Goal: Task Accomplishment & Management: Use online tool/utility

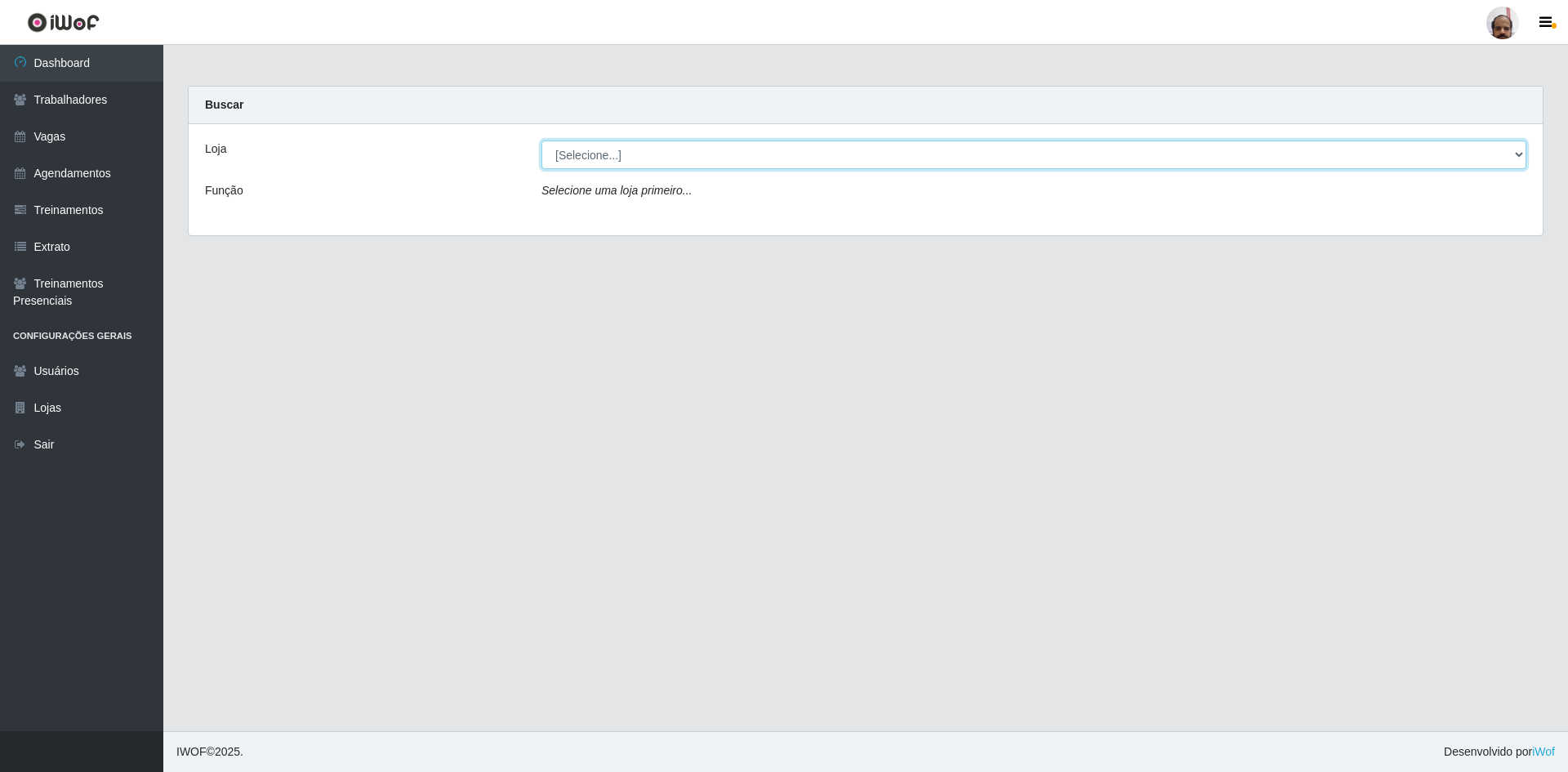
drag, startPoint x: 1520, startPoint y: 161, endPoint x: 1424, endPoint y: 161, distance: 96.0
click at [1520, 161] on select "[Selecione...] Mar Vermelho - Loja 05" at bounding box center [1033, 154] width 985 height 29
select select "252"
click at [541, 140] on select "[Selecione...] Mar Vermelho - Loja 05" at bounding box center [1033, 154] width 985 height 29
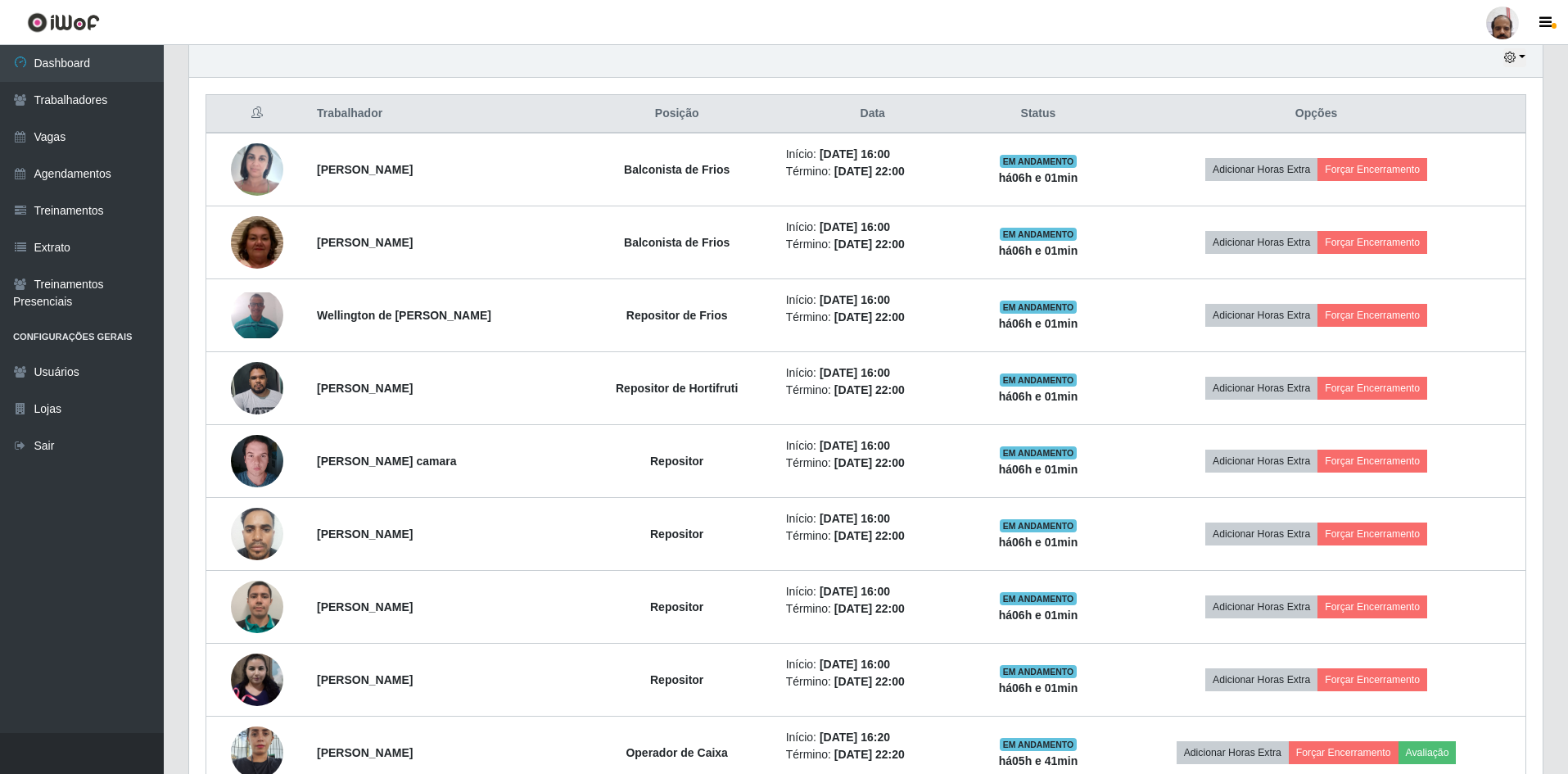
scroll to position [737, 0]
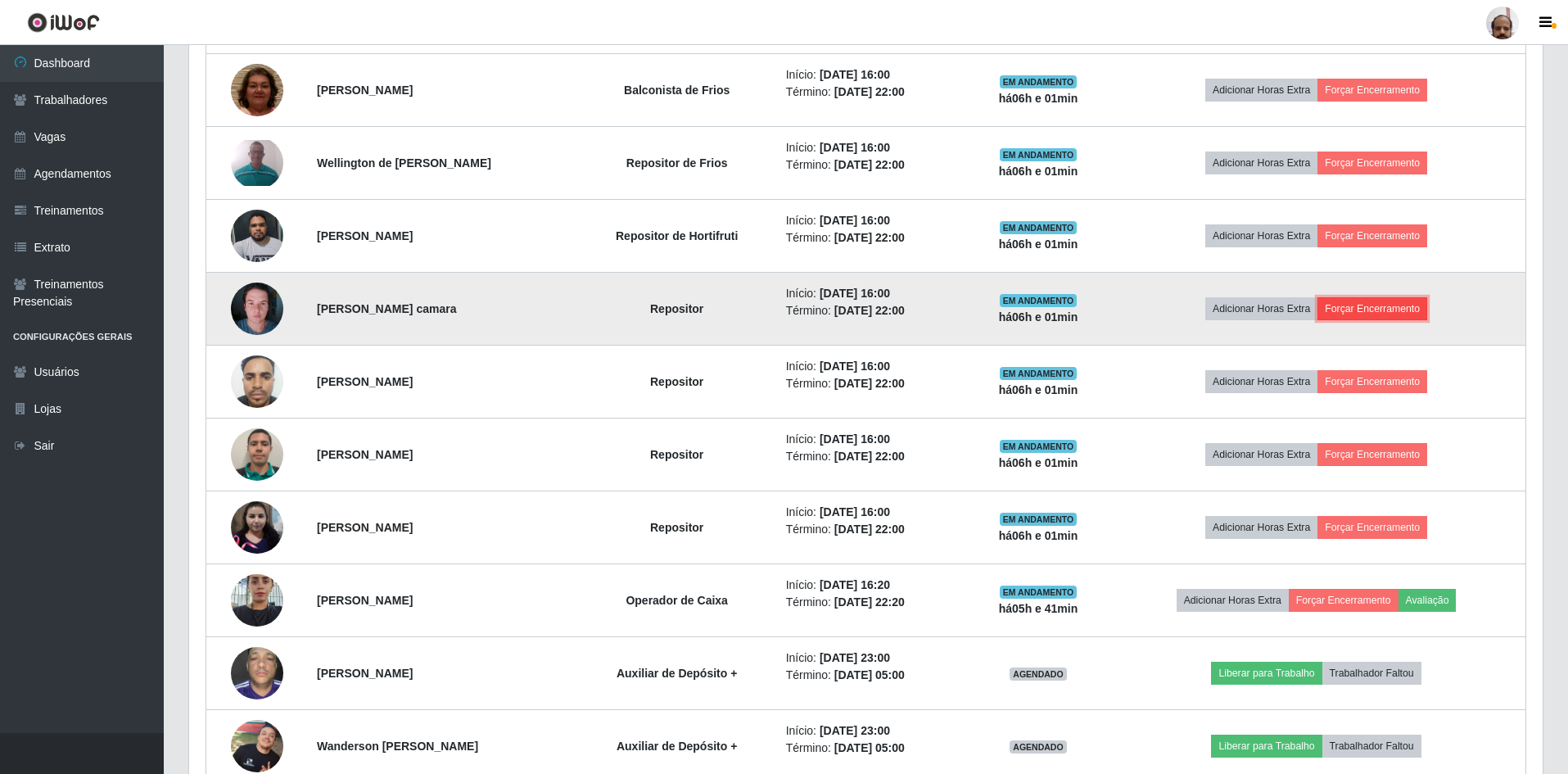
click at [1377, 313] on button "Forçar Encerramento" at bounding box center [1372, 309] width 110 height 23
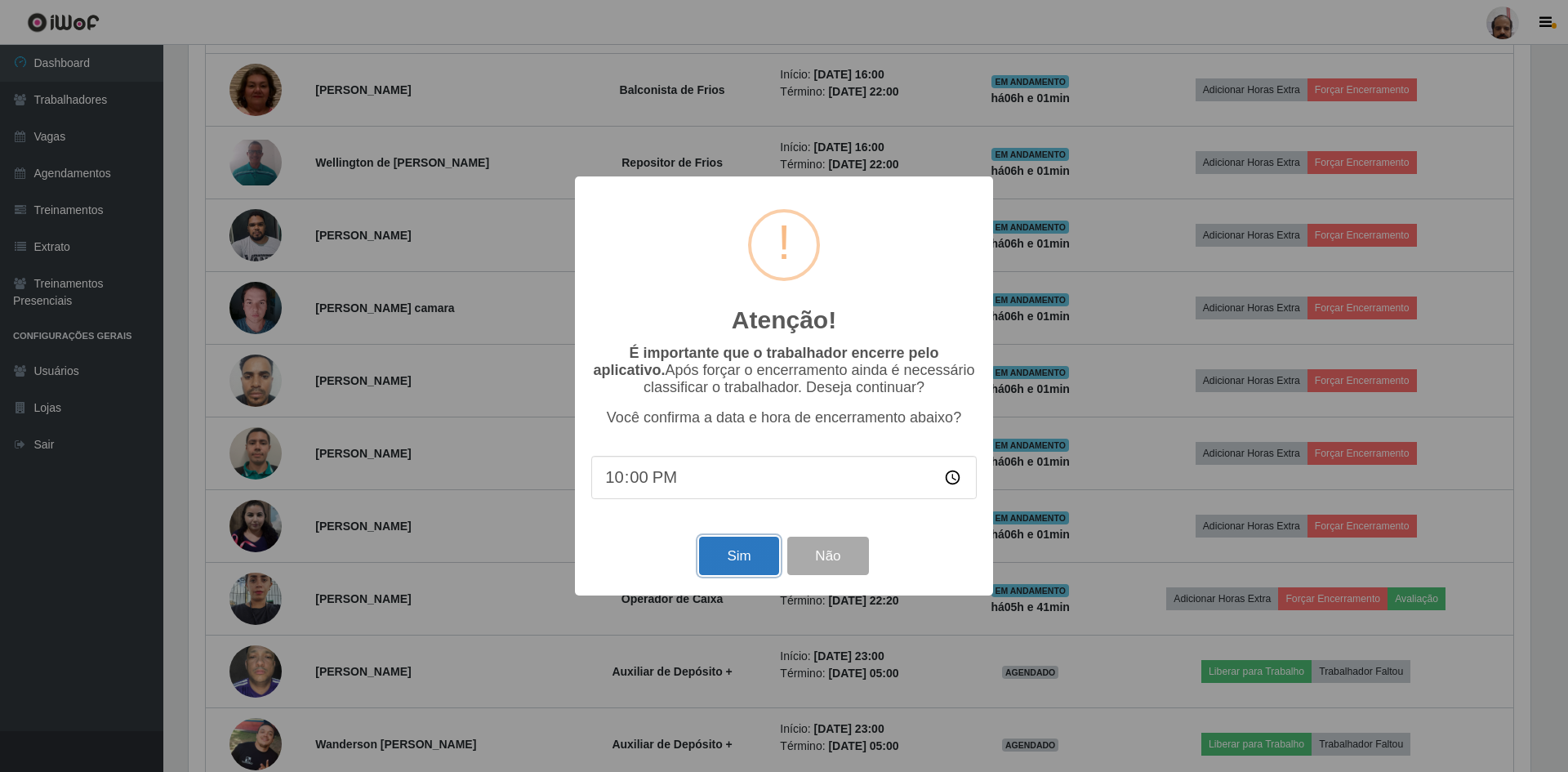
click at [730, 554] on button "Sim" at bounding box center [738, 555] width 79 height 39
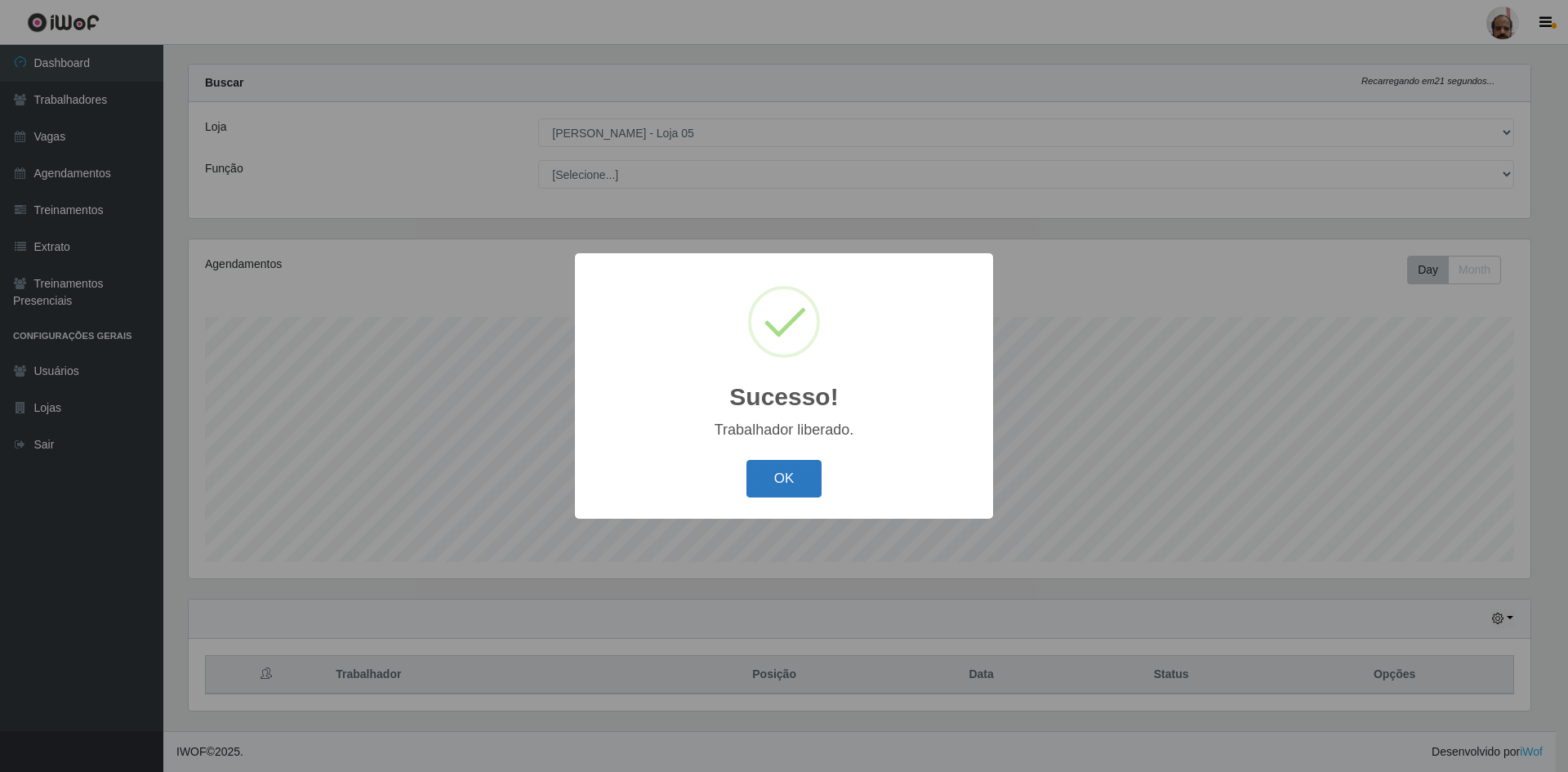
click at [772, 472] on button "OK" at bounding box center [784, 479] width 76 height 39
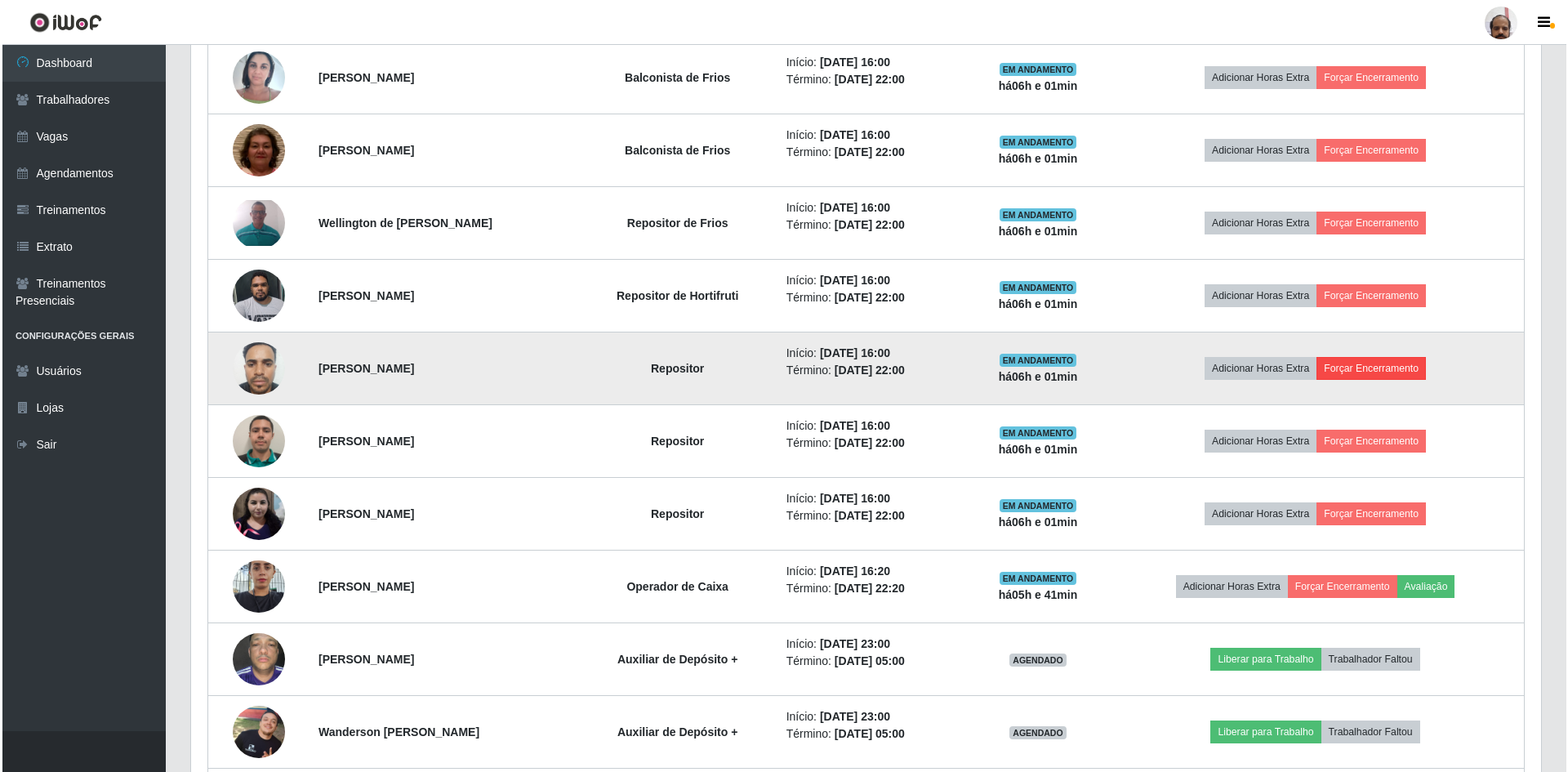
scroll to position [675, 0]
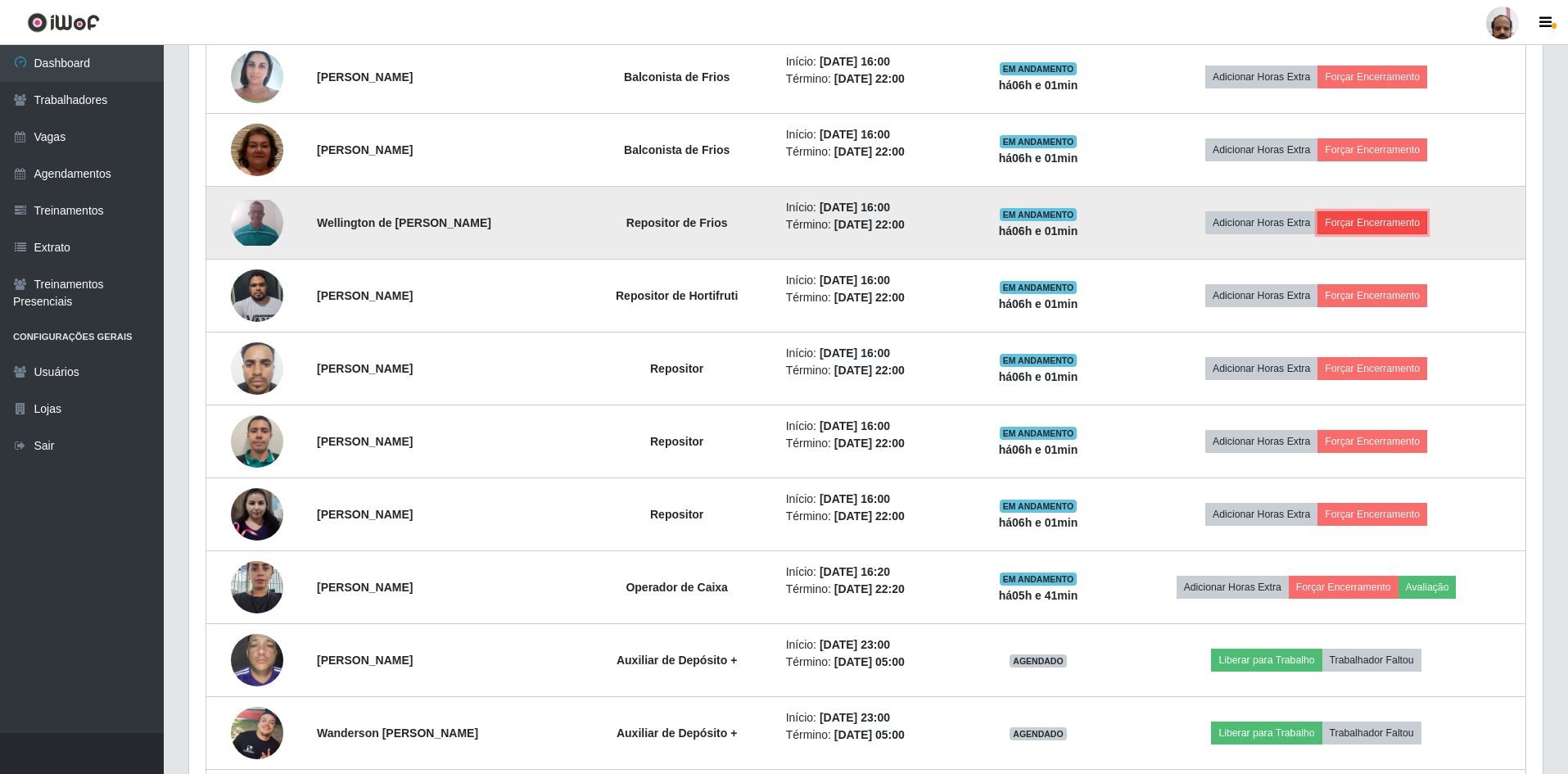
click at [1360, 227] on button "Forçar Encerramento" at bounding box center [1372, 223] width 110 height 23
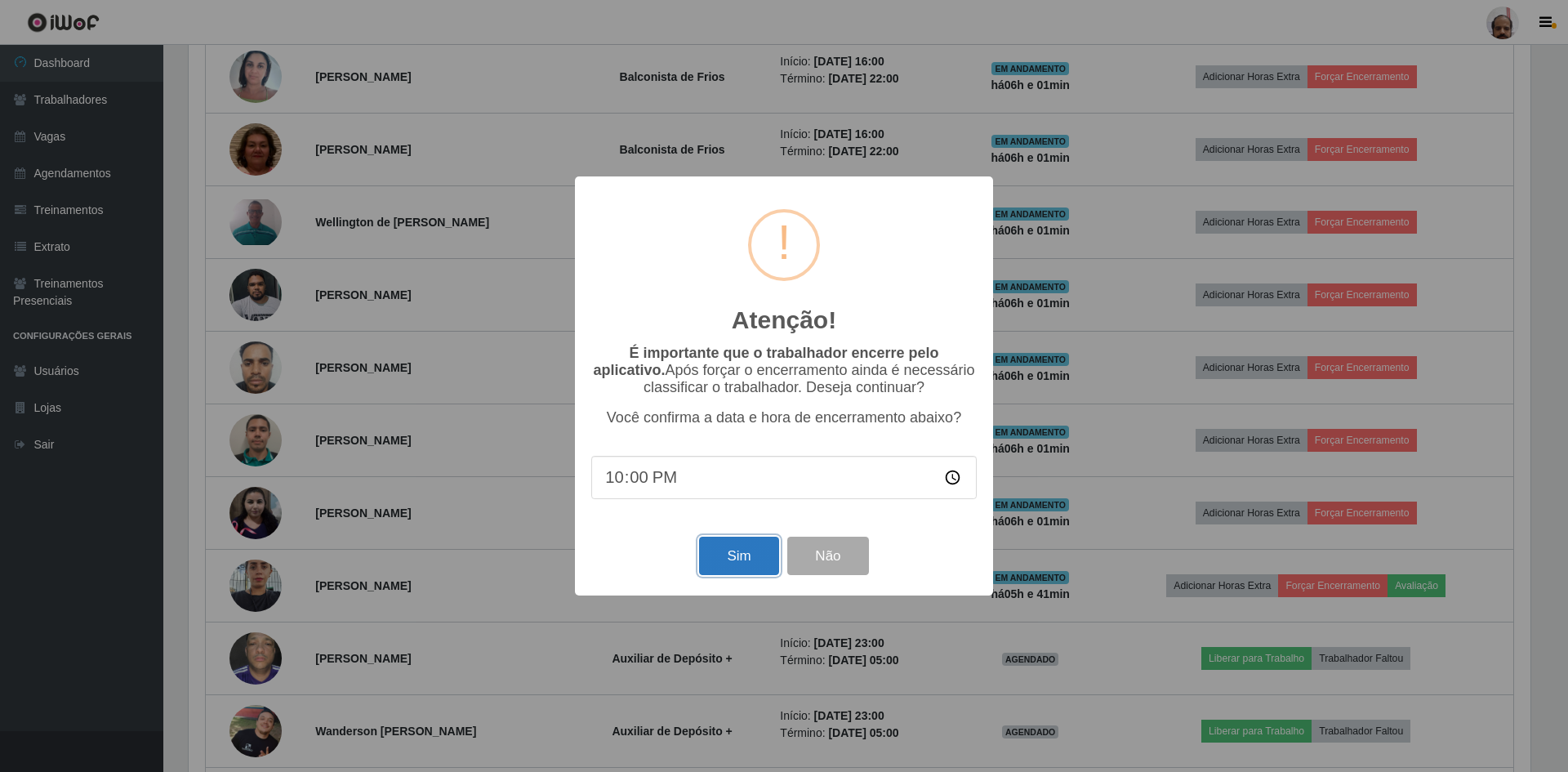
click at [733, 543] on button "Sim" at bounding box center [738, 555] width 79 height 39
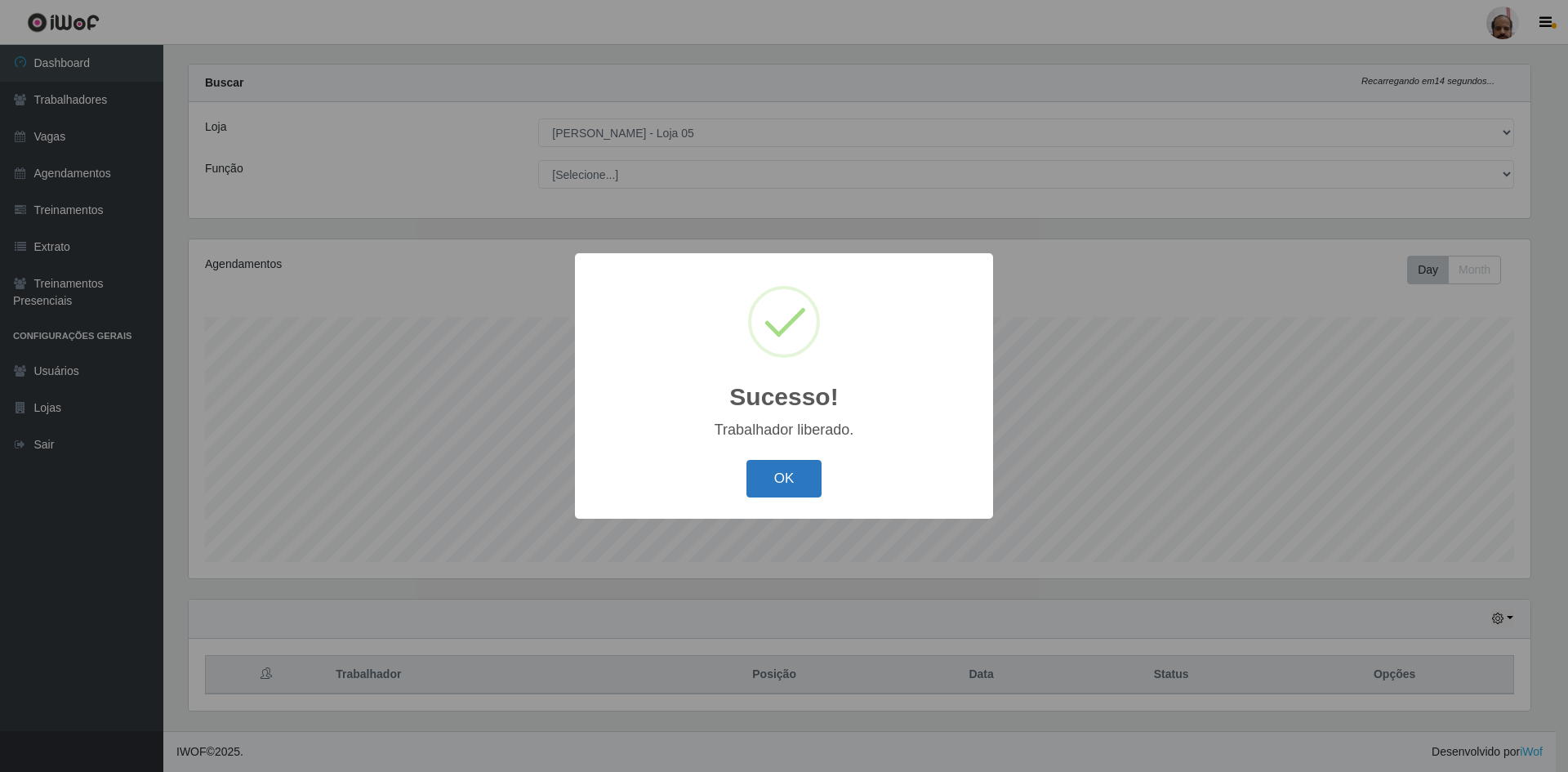
click at [760, 485] on button "OK" at bounding box center [784, 479] width 76 height 39
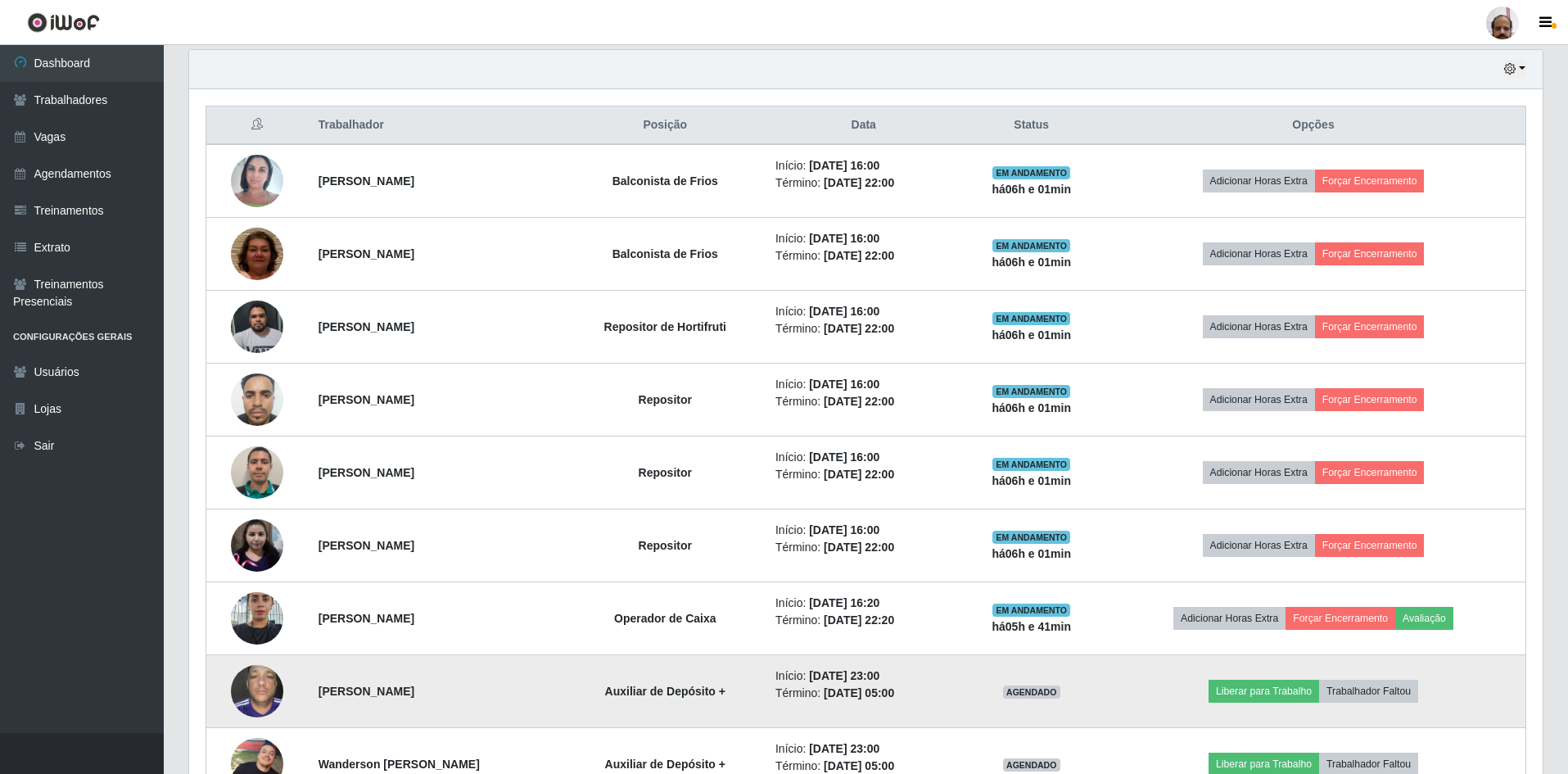
scroll to position [513, 0]
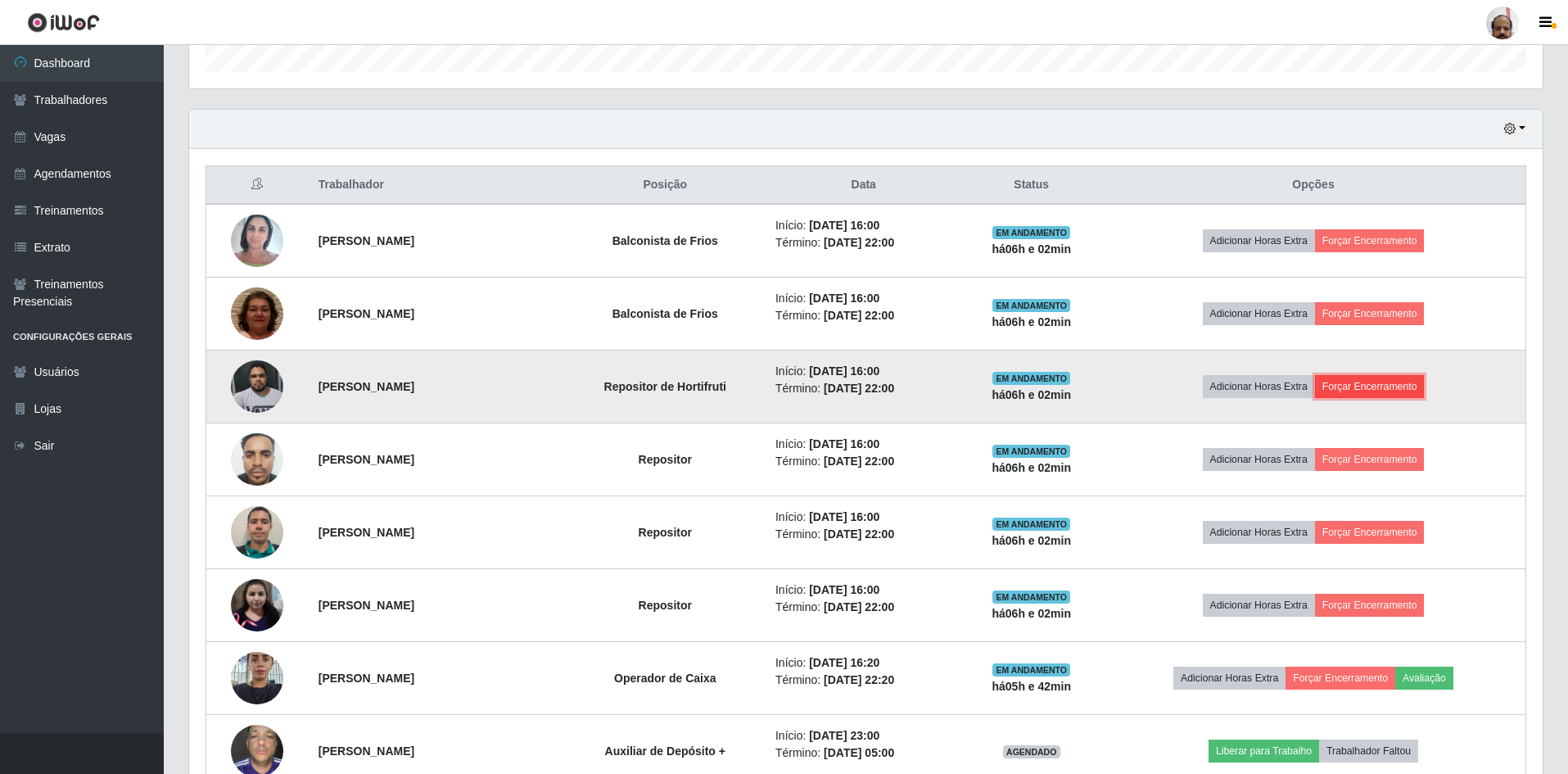
click at [1372, 386] on button "Forçar Encerramento" at bounding box center [1370, 386] width 110 height 23
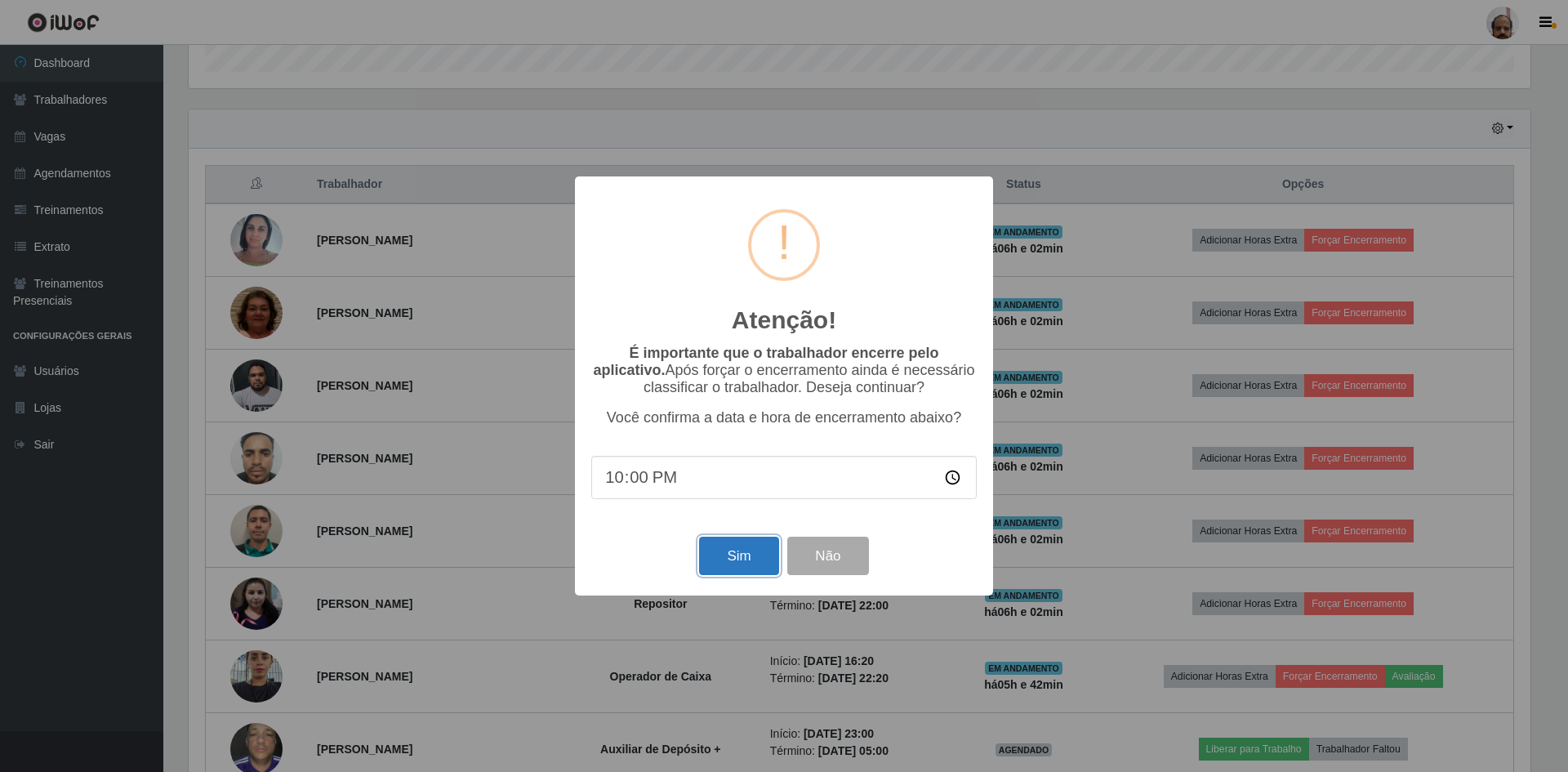
click at [770, 561] on button "Sim" at bounding box center [738, 555] width 79 height 39
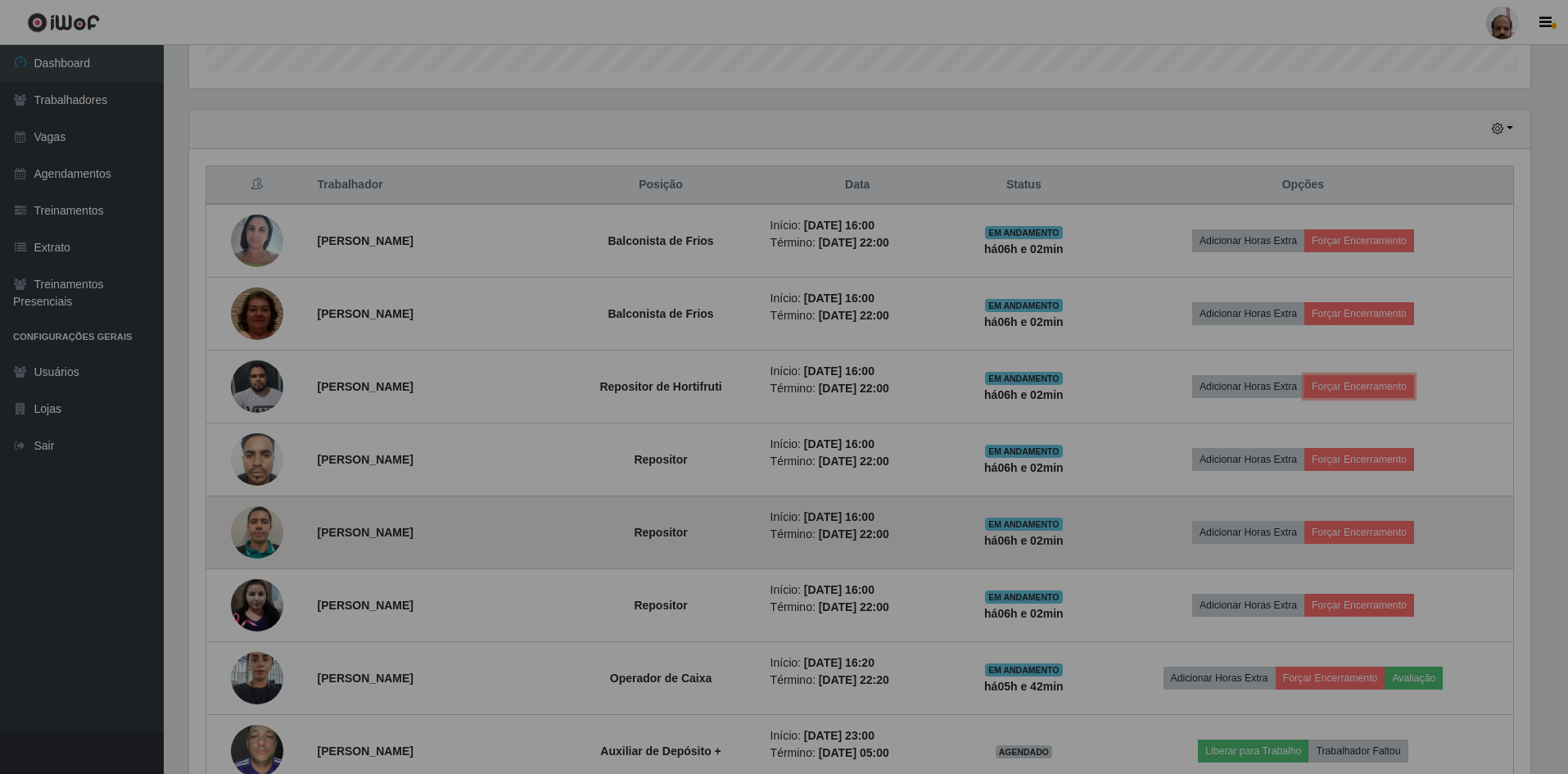
scroll to position [0, 0]
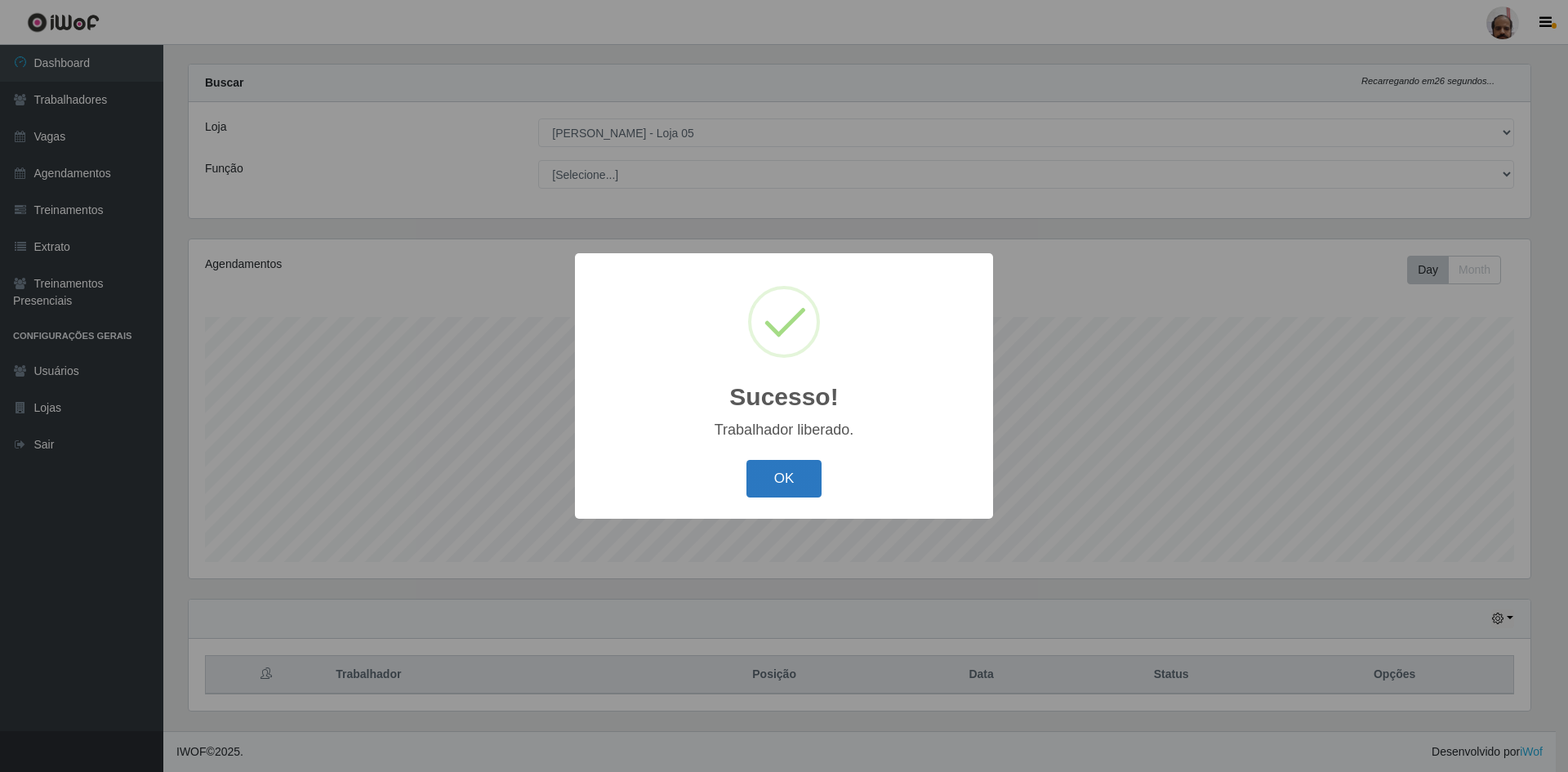
click at [789, 476] on button "OK" at bounding box center [784, 479] width 76 height 39
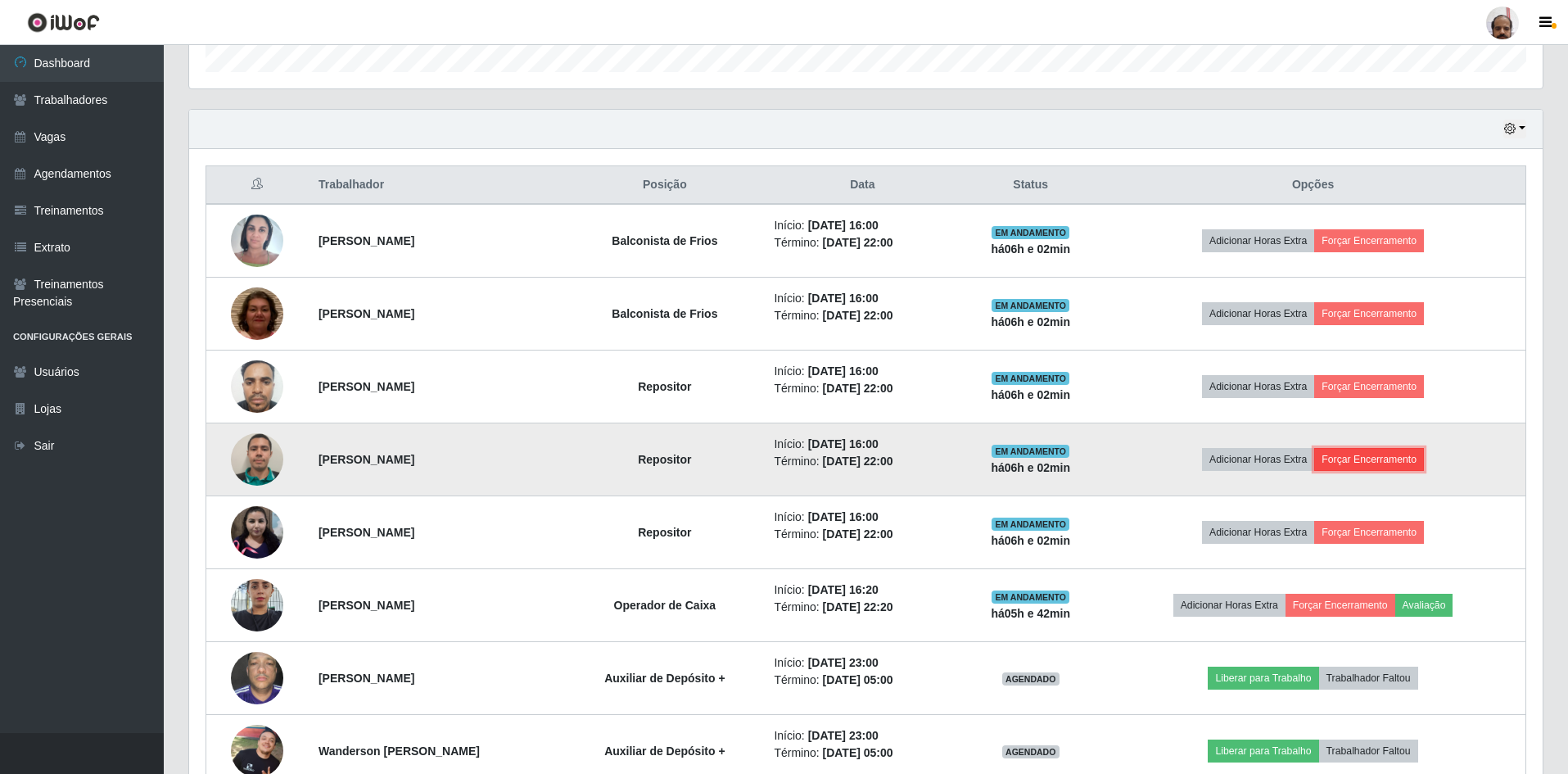
click at [1384, 455] on button "Forçar Encerramento" at bounding box center [1369, 459] width 110 height 23
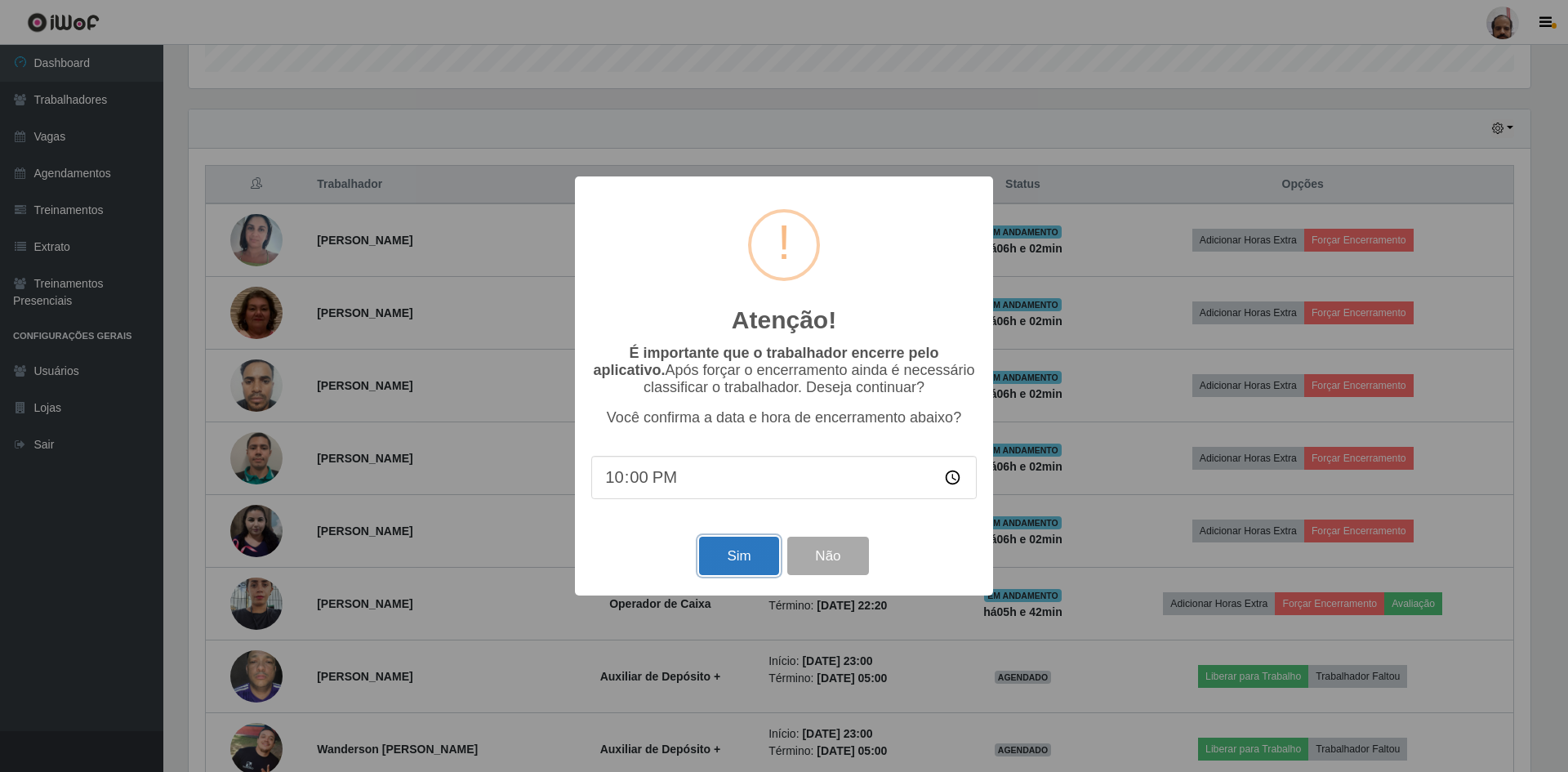
click at [718, 558] on button "Sim" at bounding box center [738, 555] width 79 height 39
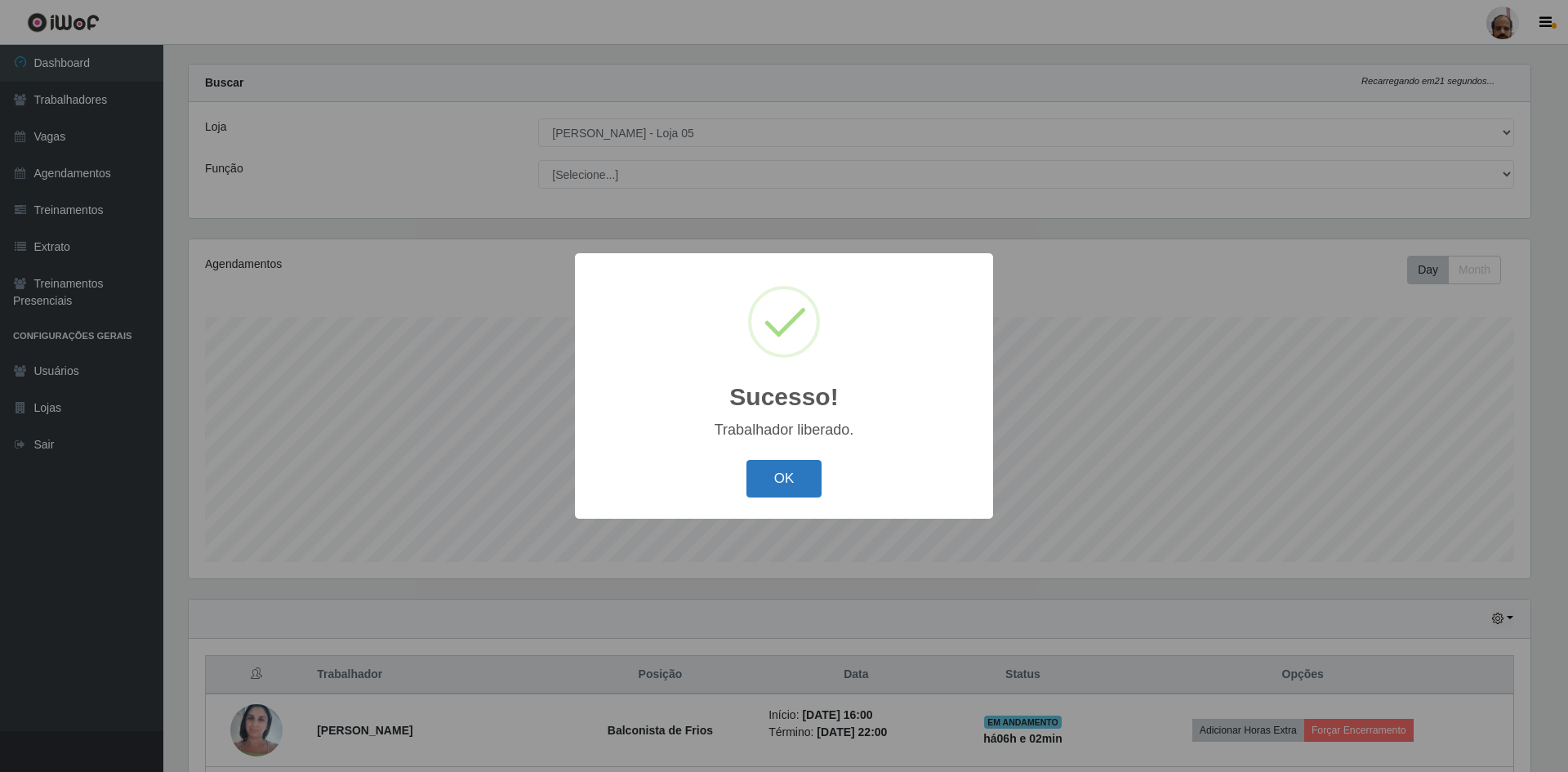
click at [764, 471] on button "OK" at bounding box center [784, 479] width 76 height 39
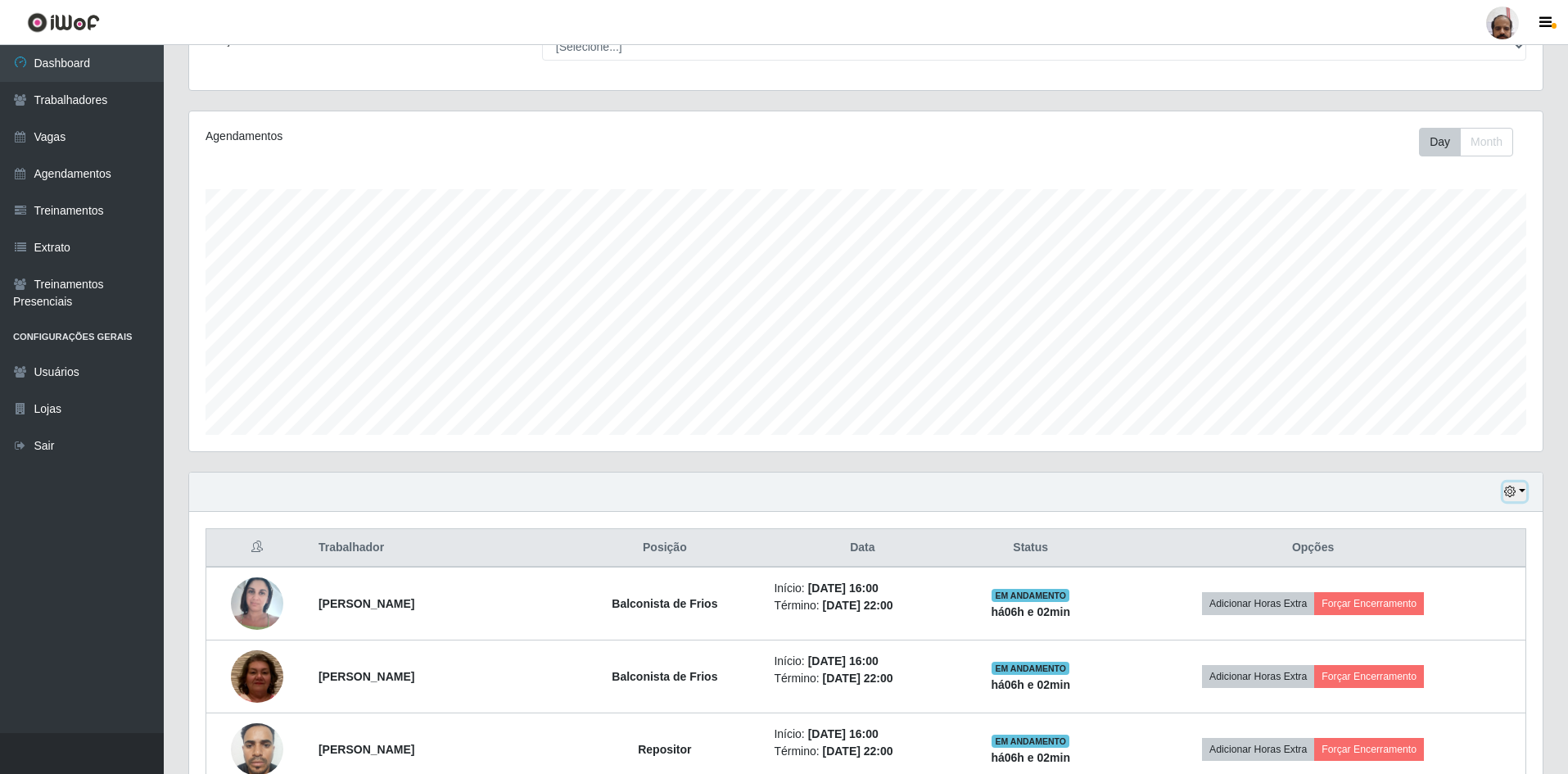
click at [1507, 484] on button "button" at bounding box center [1515, 492] width 23 height 19
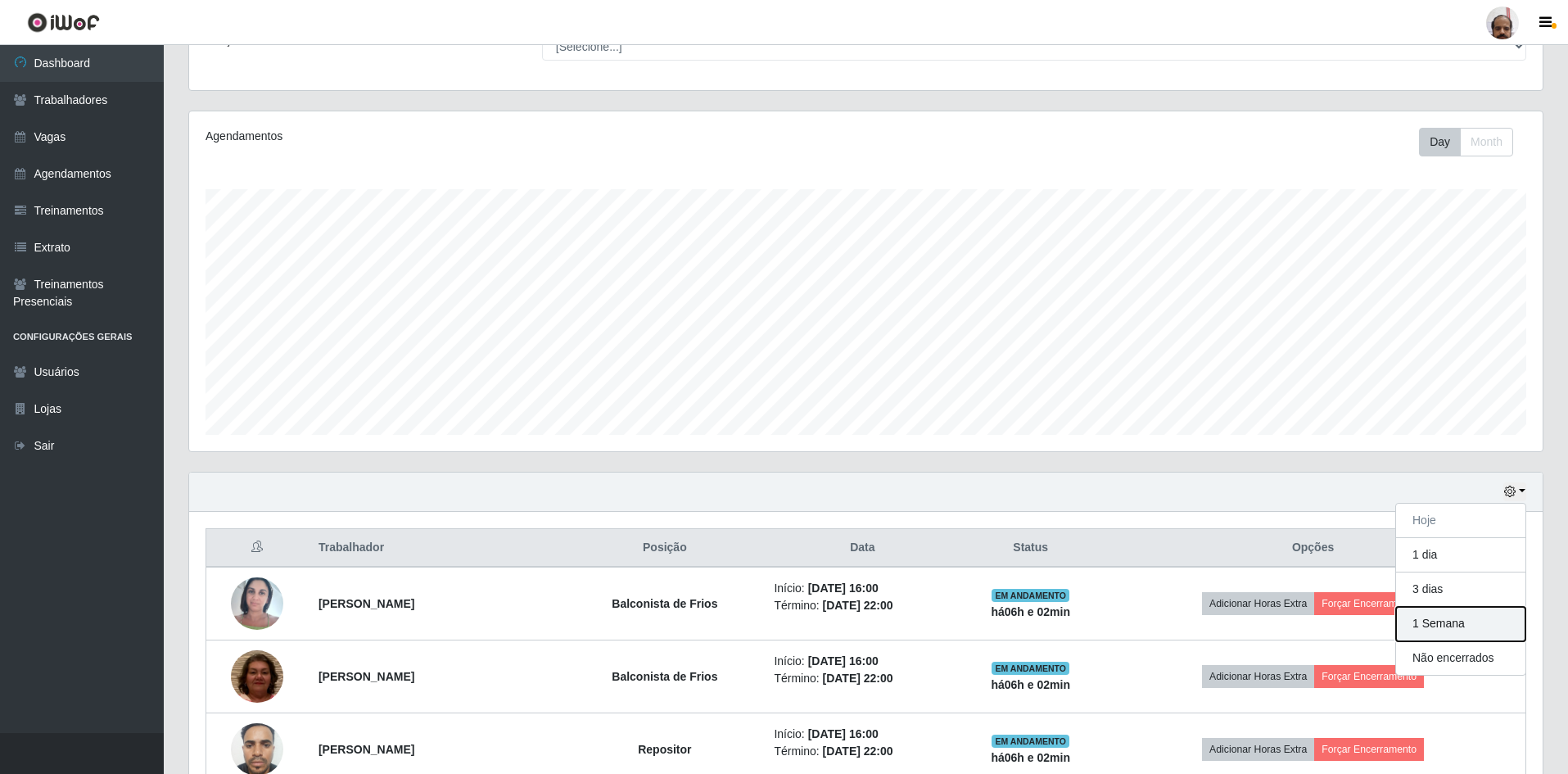
click at [1422, 622] on button "1 Semana" at bounding box center [1460, 624] width 129 height 35
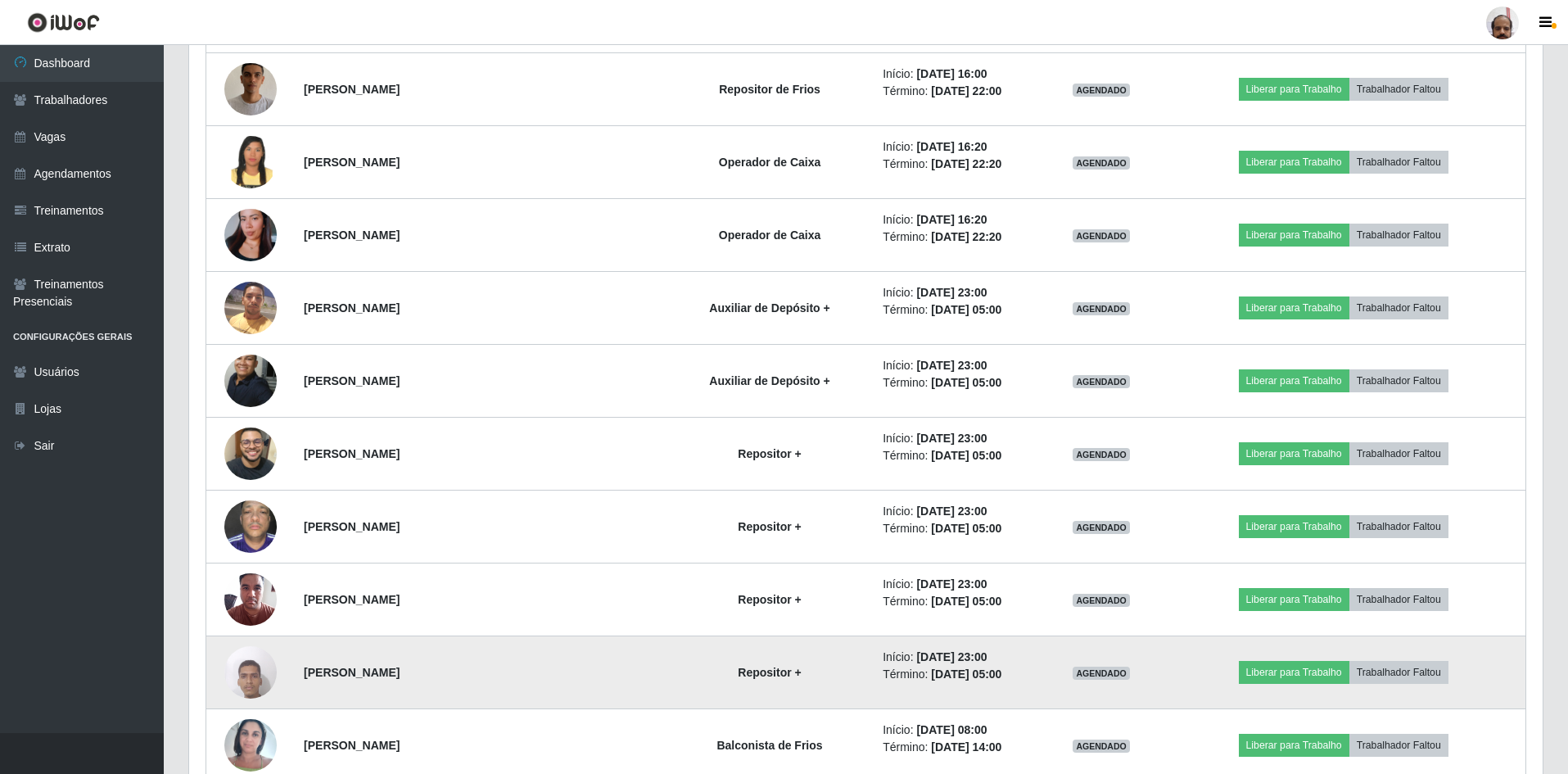
click at [257, 678] on img at bounding box center [250, 672] width 53 height 70
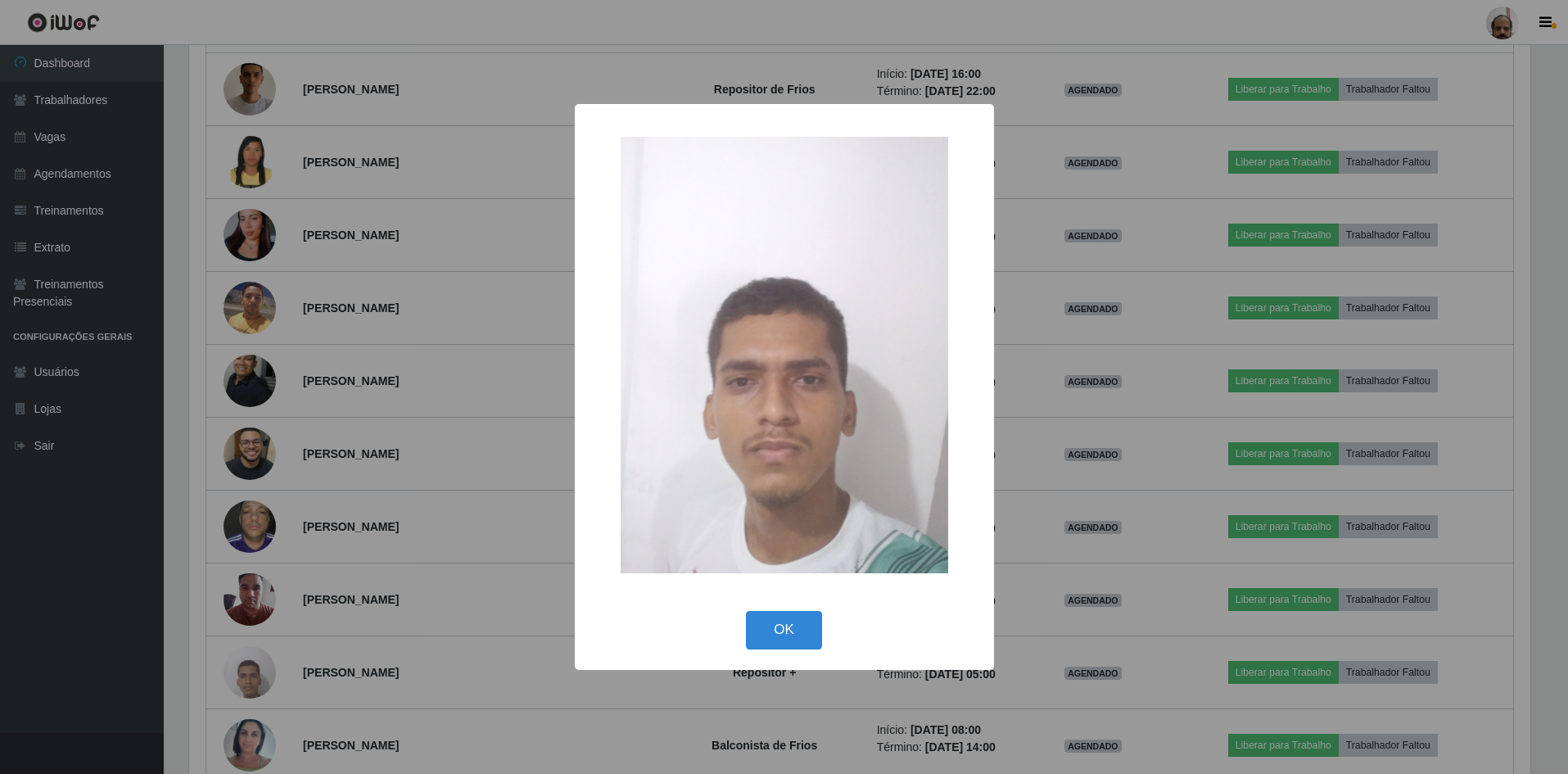
scroll to position [818384, 817502]
click at [813, 639] on button "OK" at bounding box center [786, 630] width 76 height 39
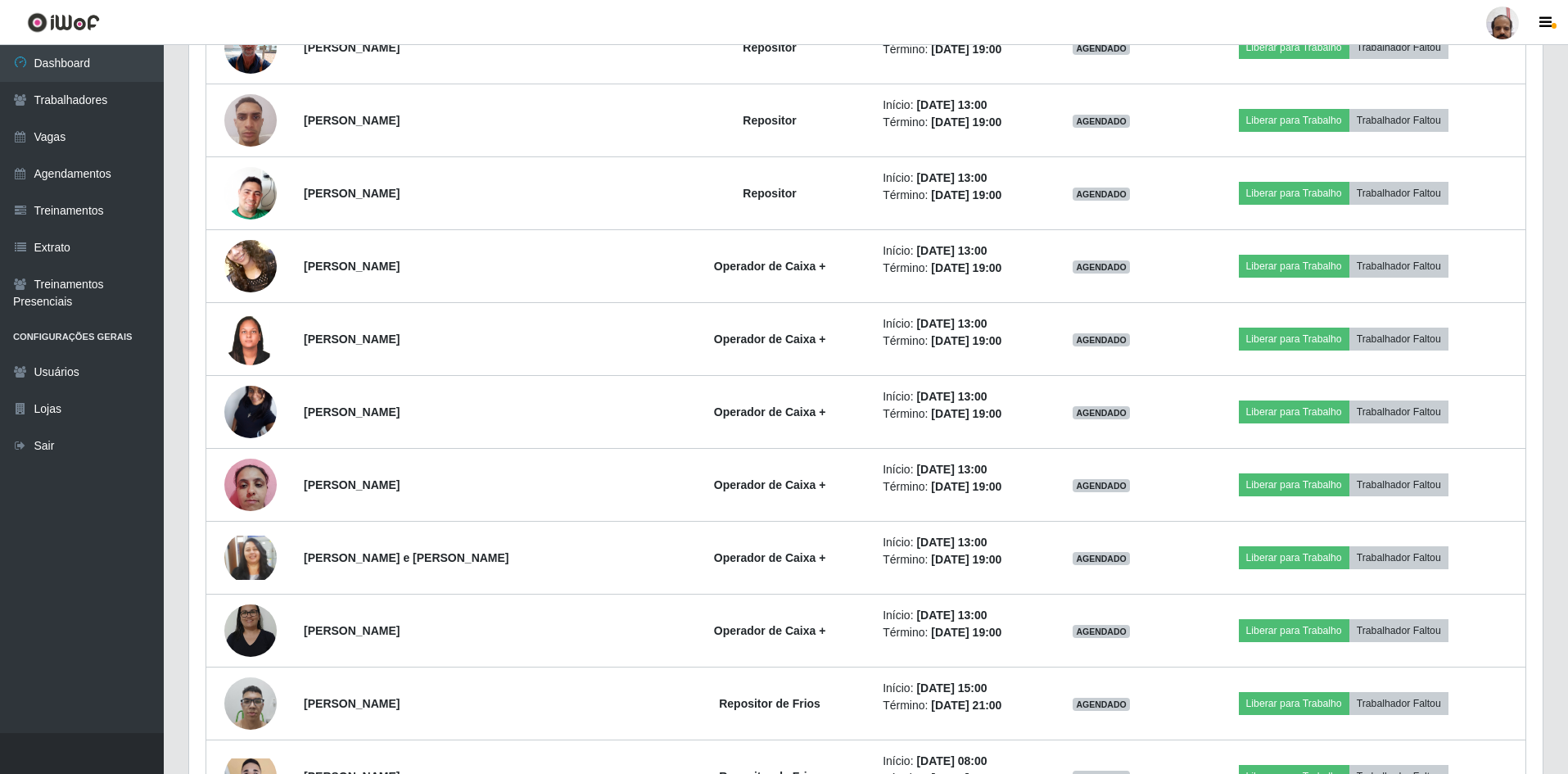
scroll to position [14065, 0]
